Goal: Information Seeking & Learning: Find specific fact

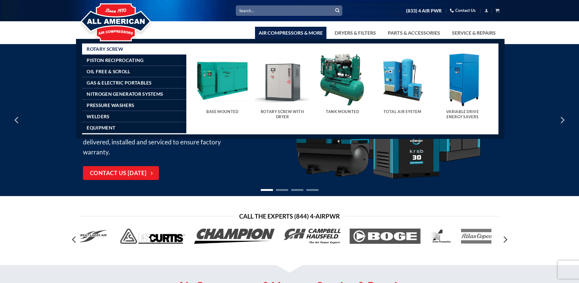
click at [223, 84] on img "Visit product category Base Mounted" at bounding box center [222, 80] width 54 height 54
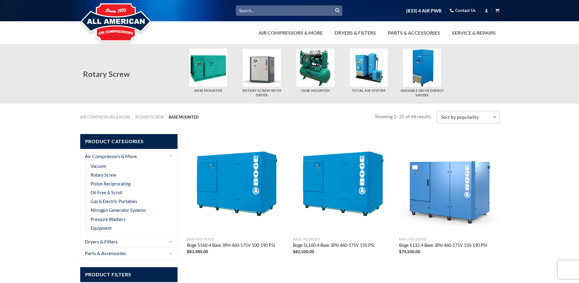
select select "price-desc"
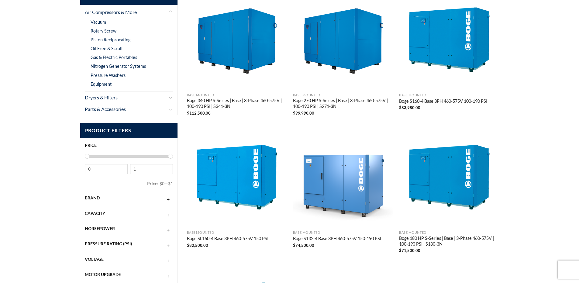
scroll to position [174, 0]
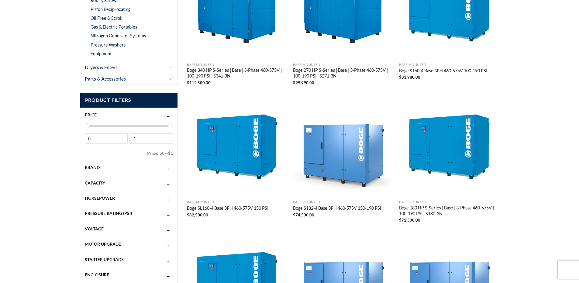
click at [167, 168] on button "button" at bounding box center [168, 167] width 4 height 5
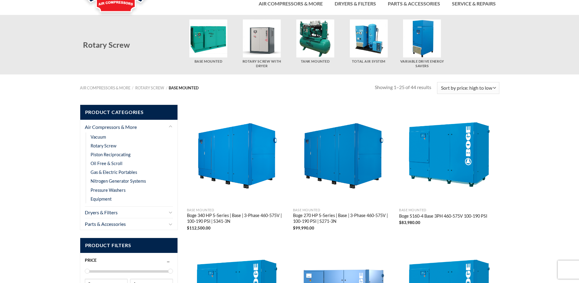
scroll to position [0, 0]
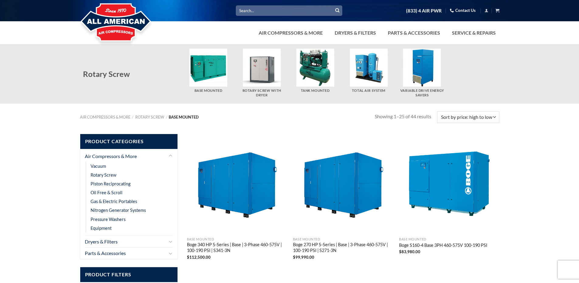
click at [230, 30] on div at bounding box center [289, 22] width 579 height 44
click at [280, 11] on input "Search for:" at bounding box center [289, 10] width 106 height 10
type input "5"
type input "U"
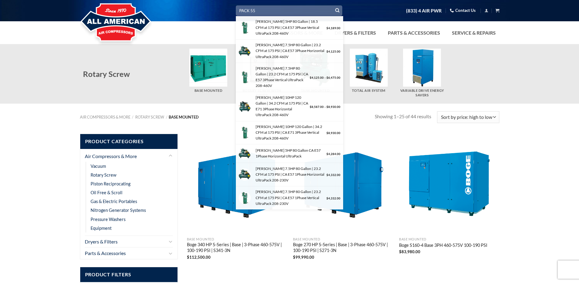
type input "PACK 55"
click at [333, 6] on button "Submit" at bounding box center [337, 10] width 9 height 9
